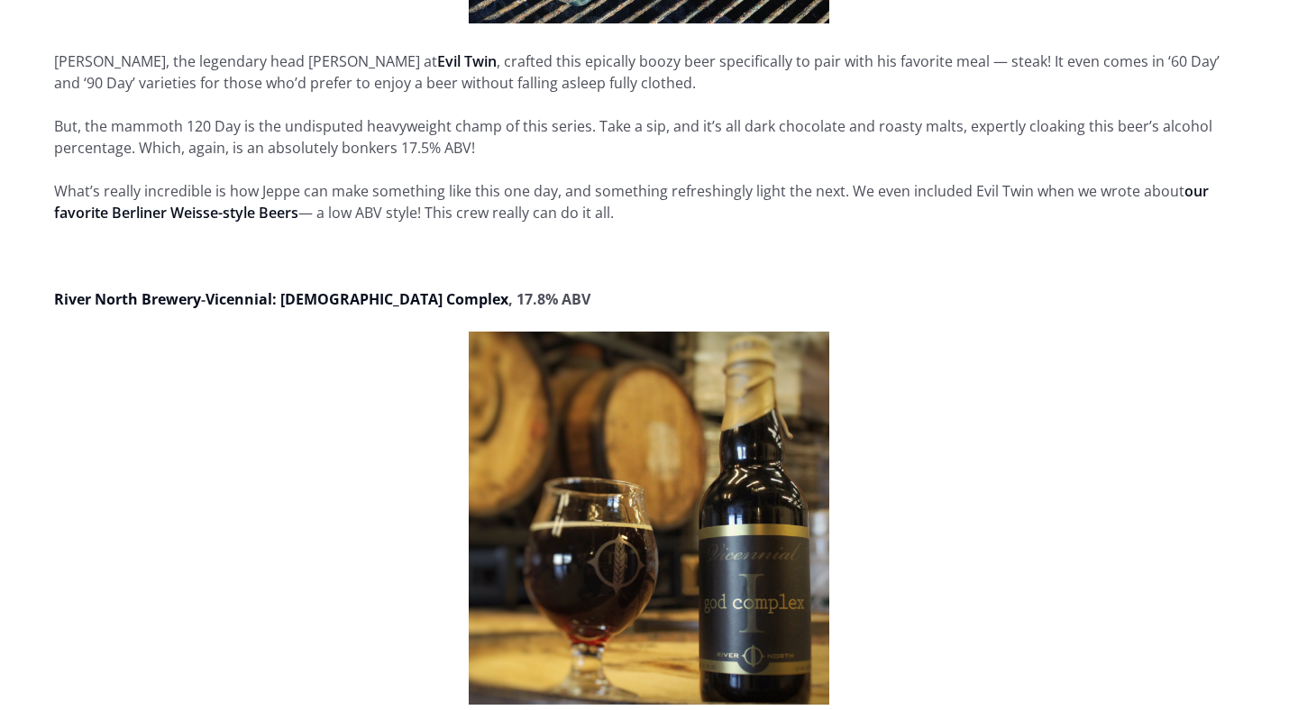
scroll to position [1360, 0]
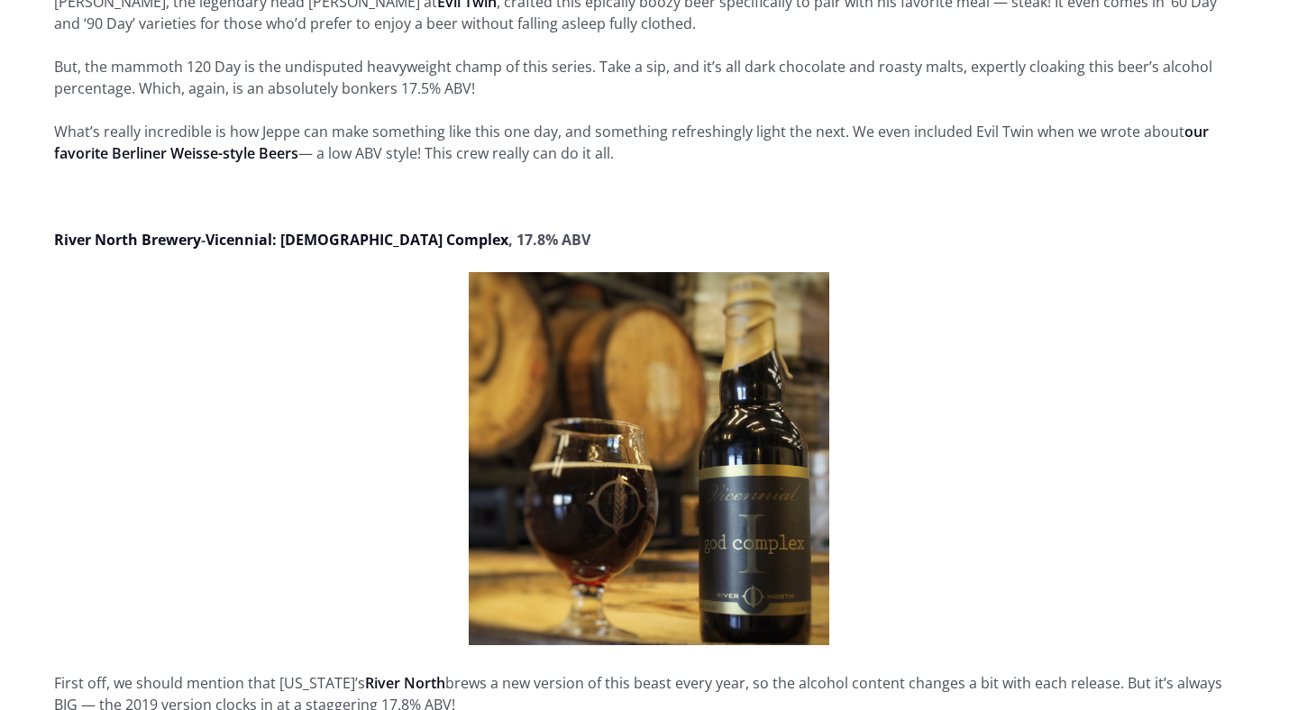
scroll to position [1439, 0]
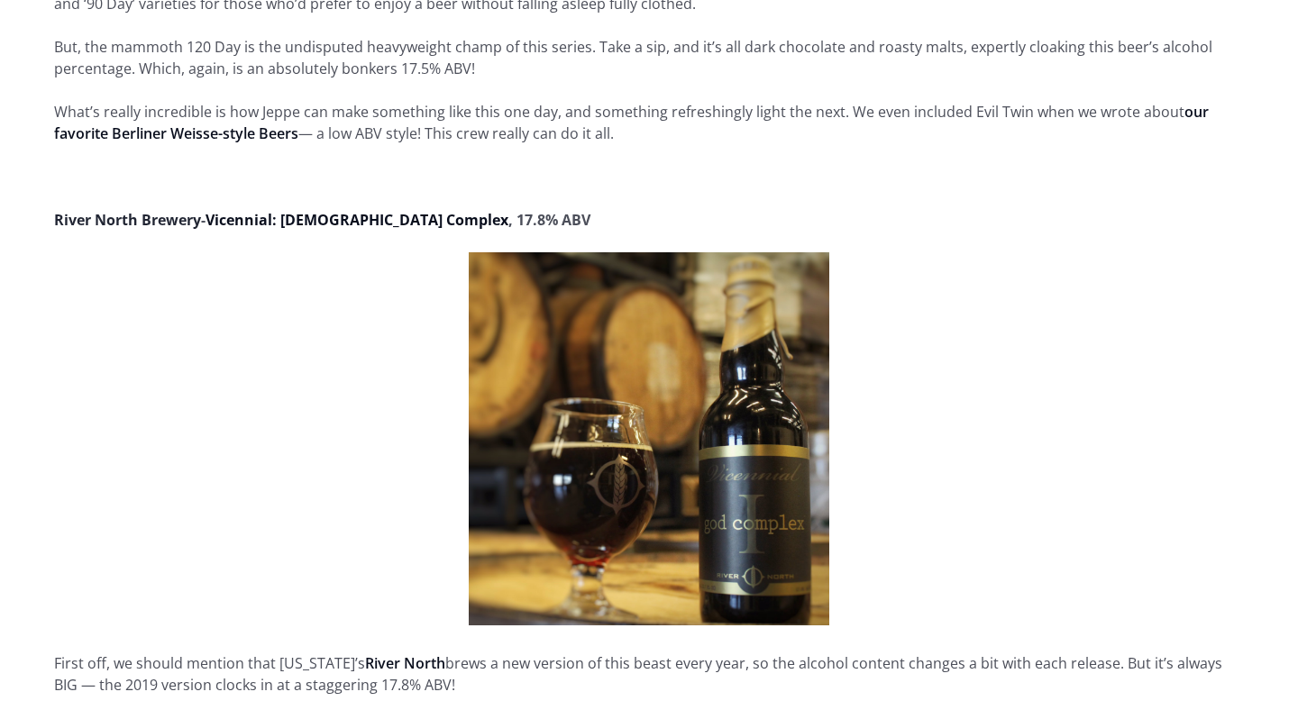
click at [190, 226] on strong "River North Brewery" at bounding box center [127, 220] width 147 height 20
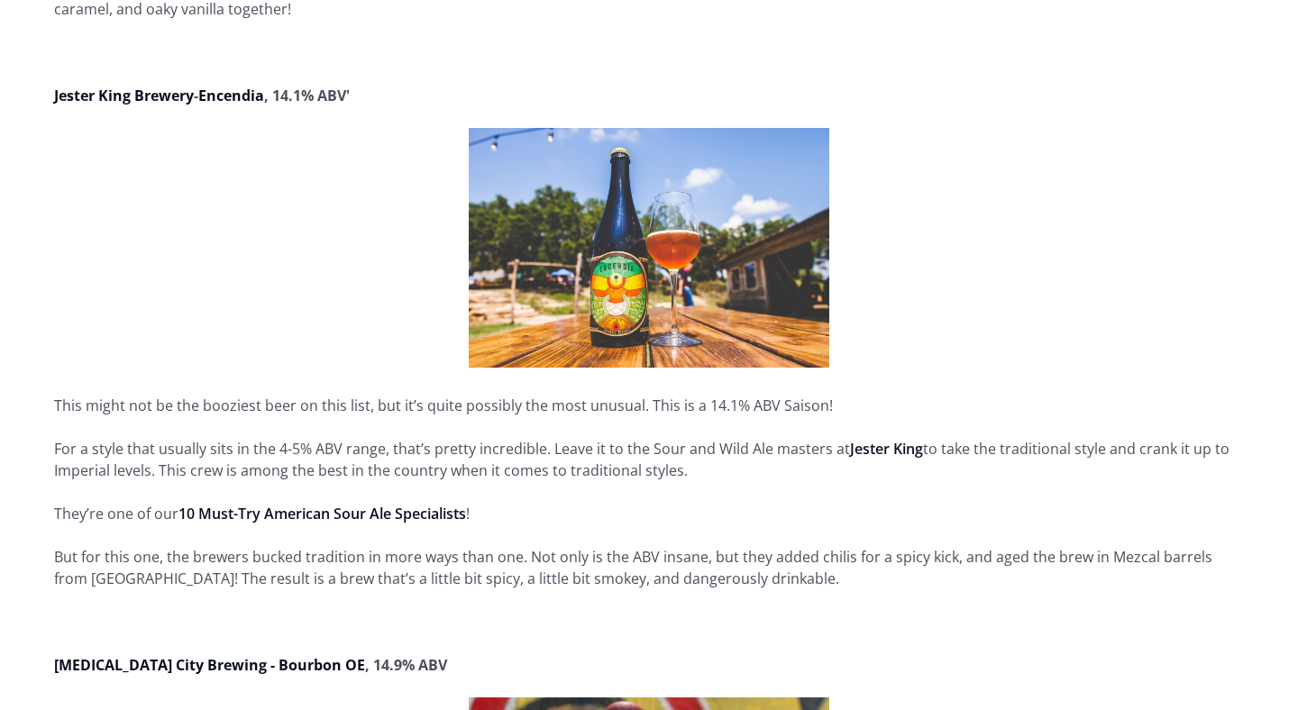
scroll to position [2233, 0]
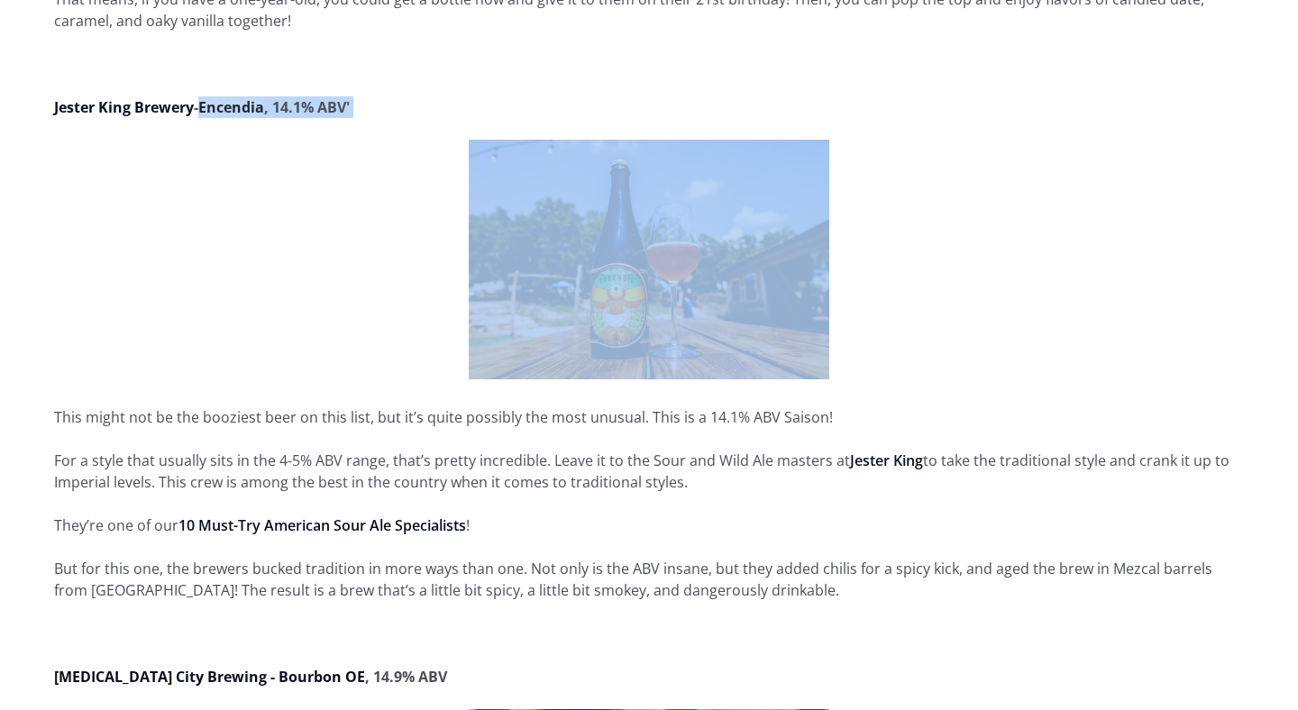
drag, startPoint x: 284, startPoint y: 119, endPoint x: 209, endPoint y: 105, distance: 76.2
copy p "Encendia , 14.1% ABV'"
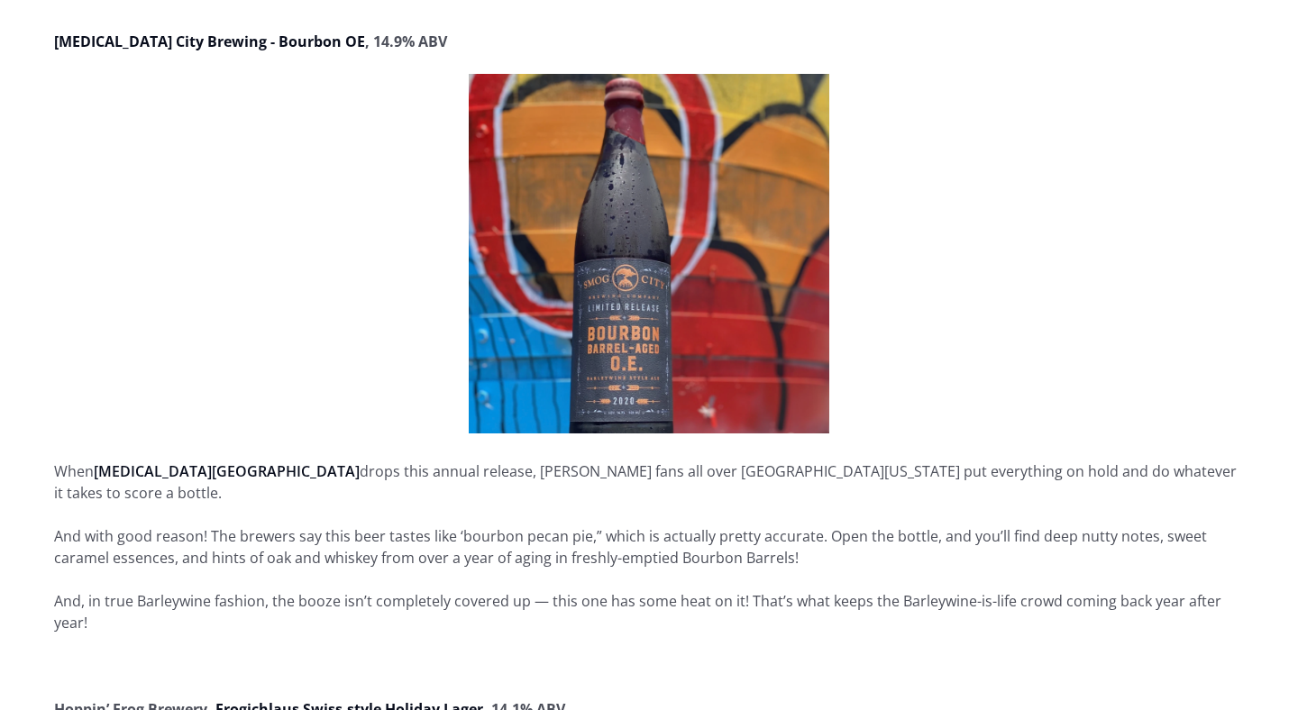
scroll to position [2842, 0]
